Goal: Feedback & Contribution: Leave review/rating

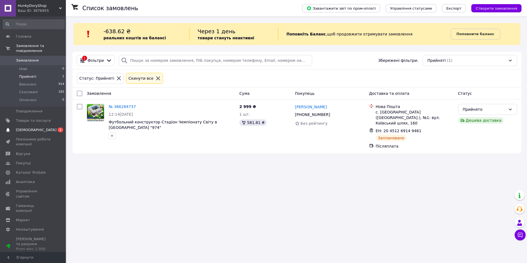
click at [58, 127] on span "1" at bounding box center [60, 129] width 5 height 5
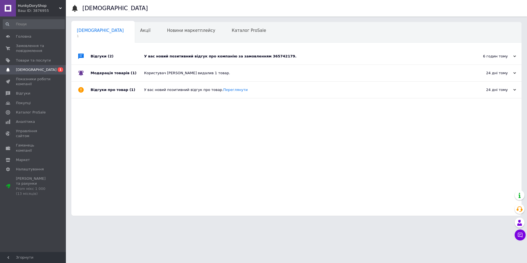
click at [182, 57] on div "У вас новий позитивний відгук про компанію за замовленням 365742179." at bounding box center [302, 56] width 317 height 5
click at [108, 57] on span "(2)" at bounding box center [111, 56] width 6 height 4
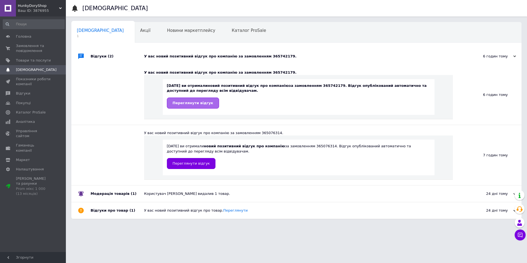
click at [196, 102] on span "Переглянути відгук" at bounding box center [193, 103] width 41 height 4
click at [48, 48] on span "Замовлення та повідомлення" at bounding box center [33, 48] width 35 height 10
